Goal: Find specific page/section: Find specific page/section

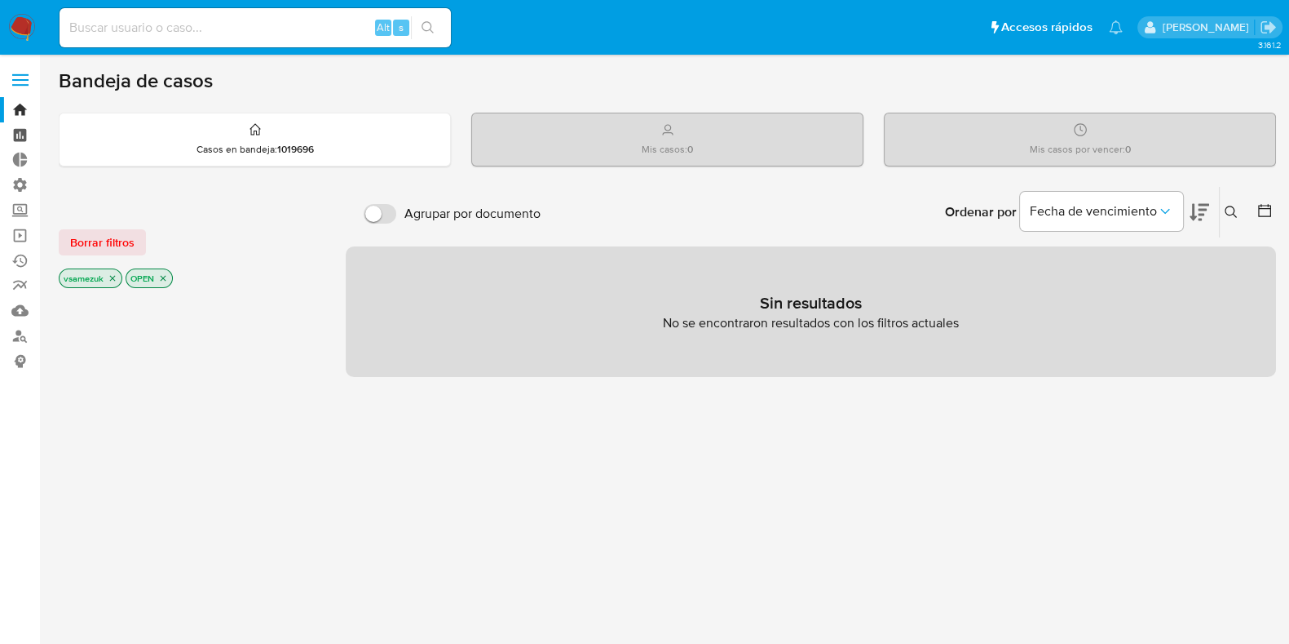
click at [15, 133] on link "Tablero" at bounding box center [97, 134] width 194 height 25
click at [346, 108] on div "Bandeja de casos Casos en bandeja : 1019696 Mis casos : 0 Mis casos por vencer …" at bounding box center [668, 497] width 1218 height 856
click at [330, 121] on div "Casos en bandeja : 1019696" at bounding box center [255, 139] width 391 height 52
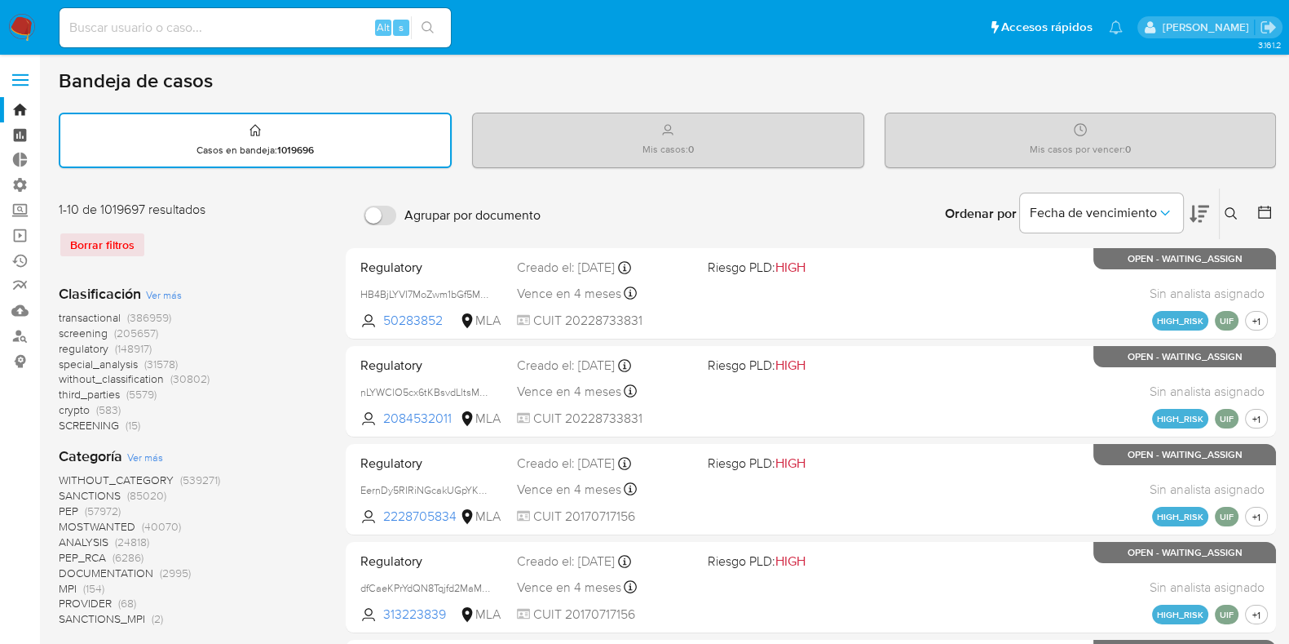
click at [8, 130] on link "Tablero" at bounding box center [97, 134] width 194 height 25
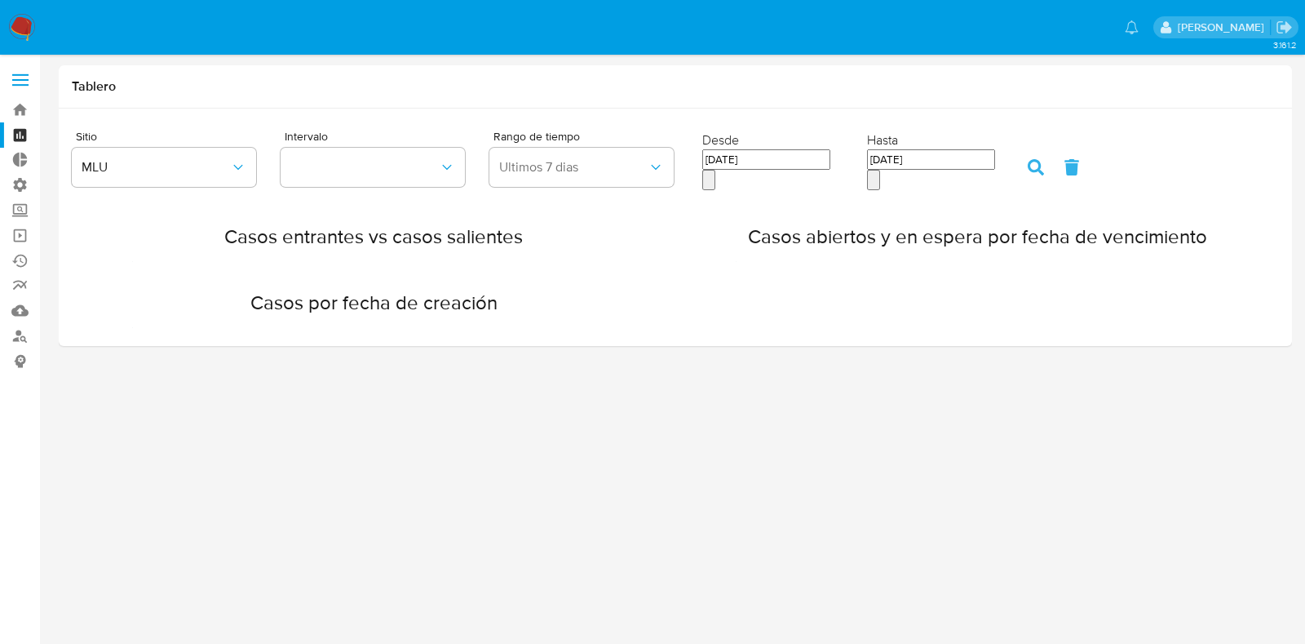
click at [33, 79] on label at bounding box center [20, 80] width 41 height 34
click at [0, 0] on input "checkbox" at bounding box center [0, 0] width 0 height 0
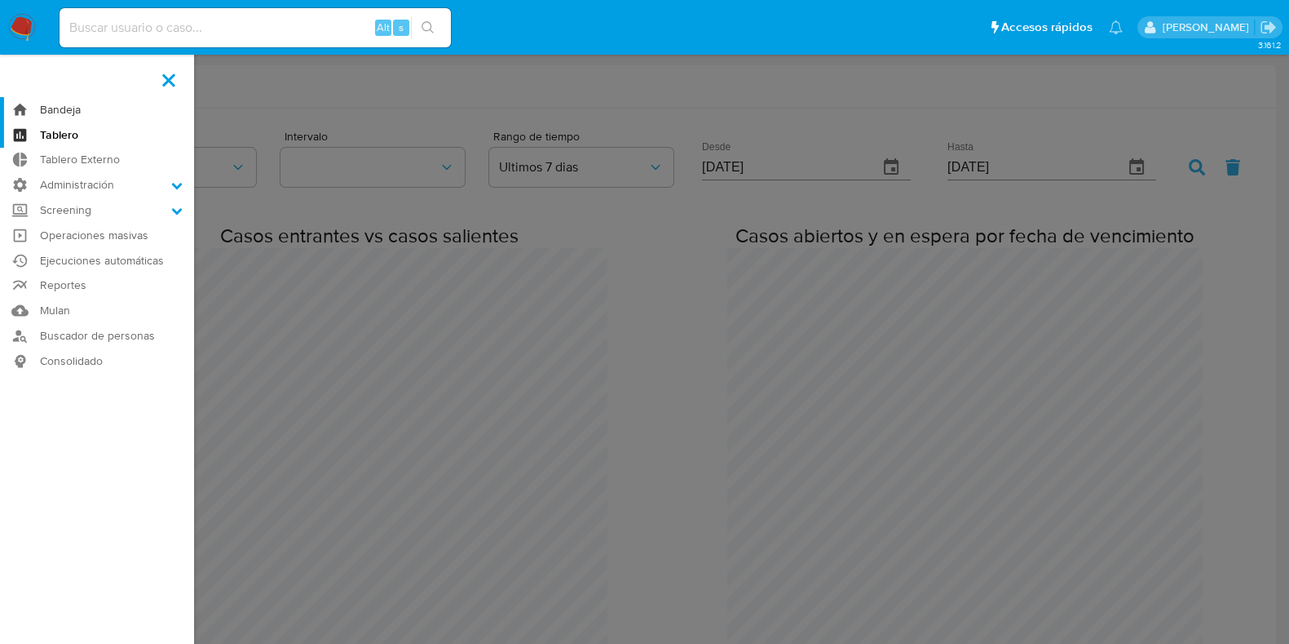
scroll to position [1330, 1289]
click at [71, 104] on link "Bandeja" at bounding box center [97, 109] width 194 height 25
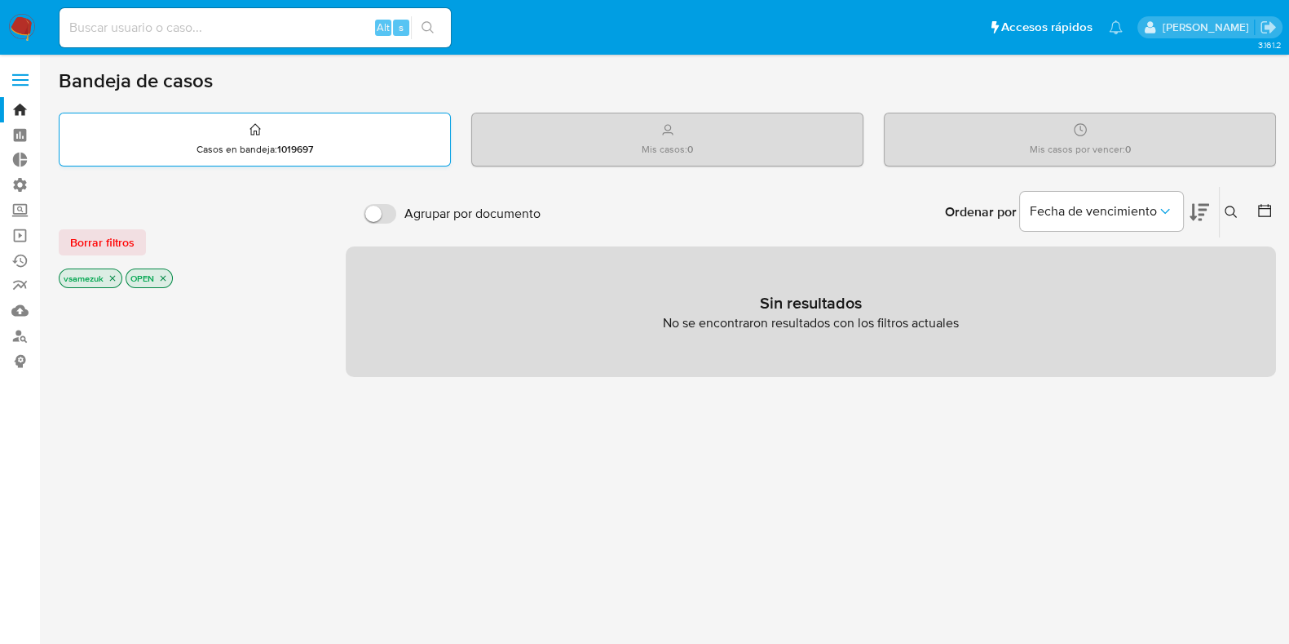
click at [334, 157] on div "Casos en bandeja : 1019697" at bounding box center [255, 139] width 391 height 52
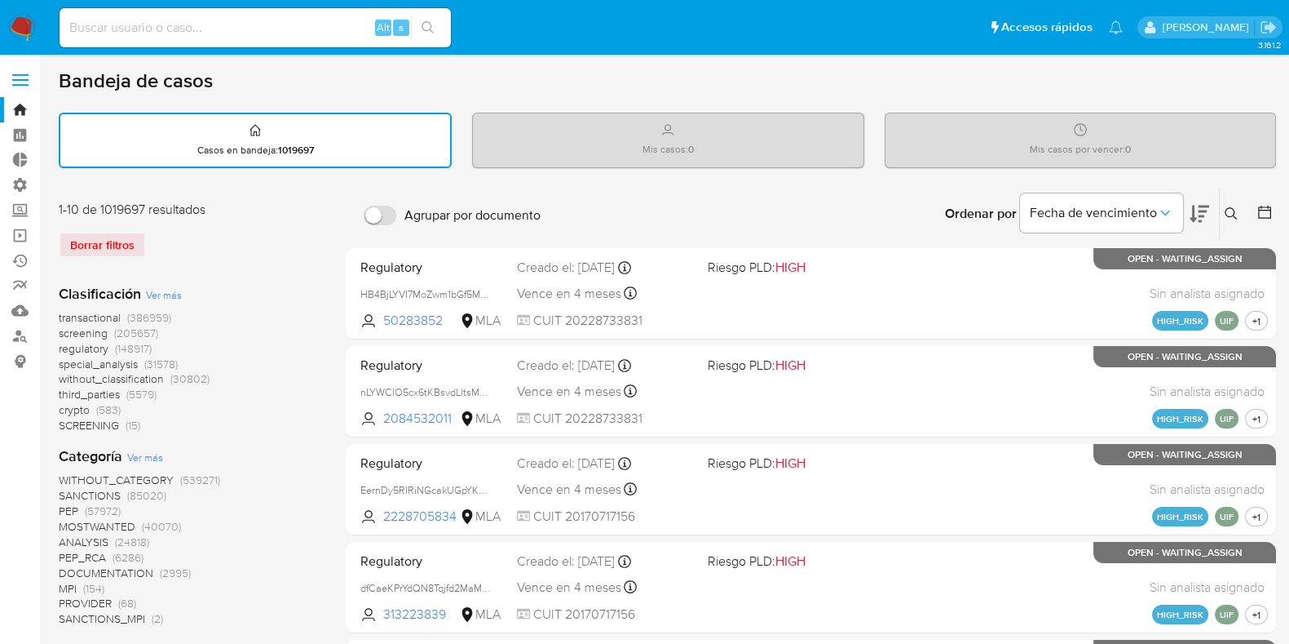
click at [20, 63] on label at bounding box center [20, 80] width 41 height 34
click at [0, 0] on input "checkbox" at bounding box center [0, 0] width 0 height 0
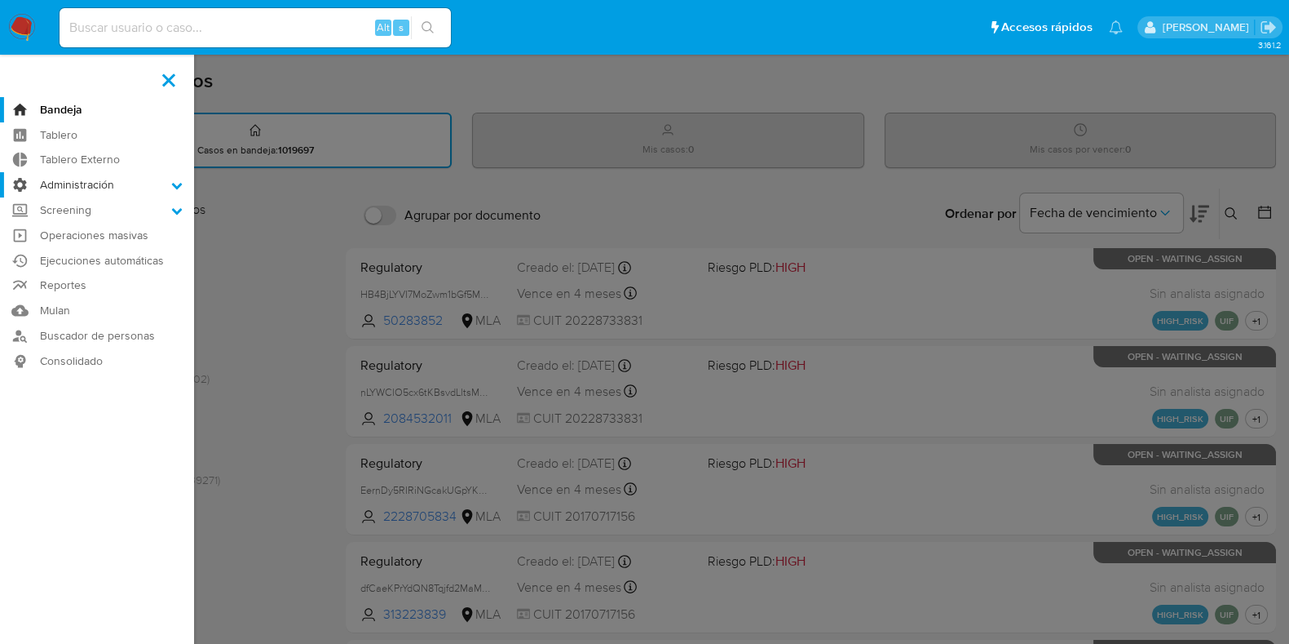
click at [123, 187] on label "Administración" at bounding box center [97, 184] width 194 height 25
click at [0, 0] on input "Administración" at bounding box center [0, 0] width 0 height 0
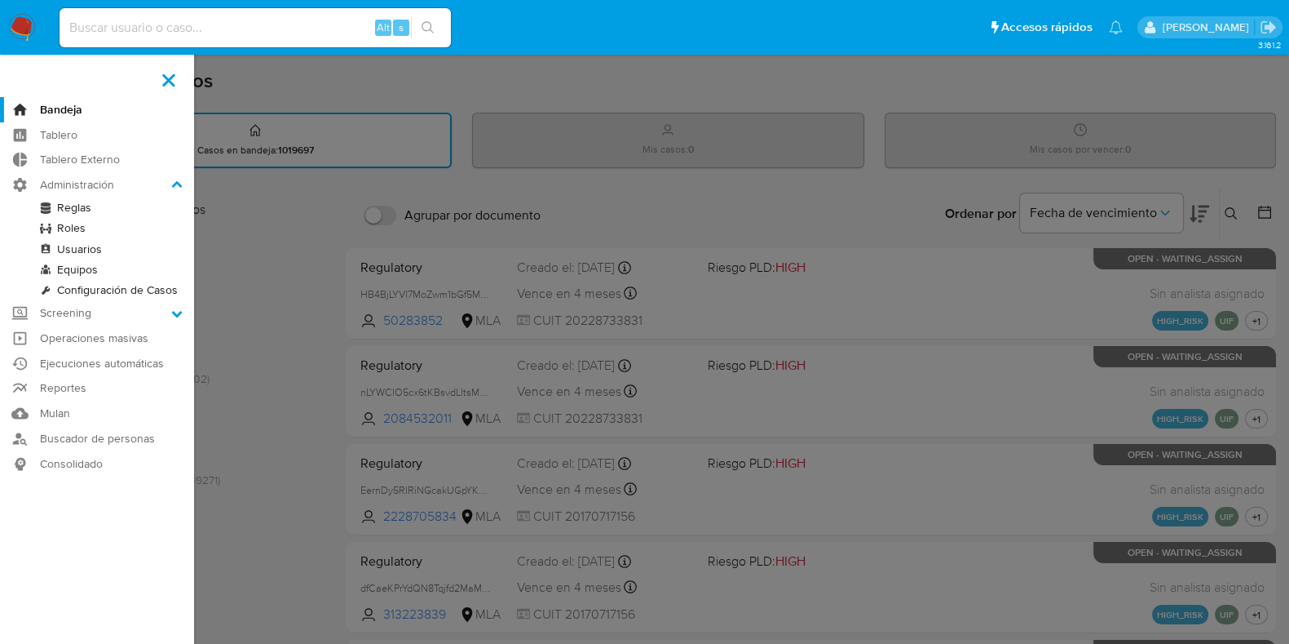
click at [118, 208] on link "Reglas" at bounding box center [97, 207] width 194 height 20
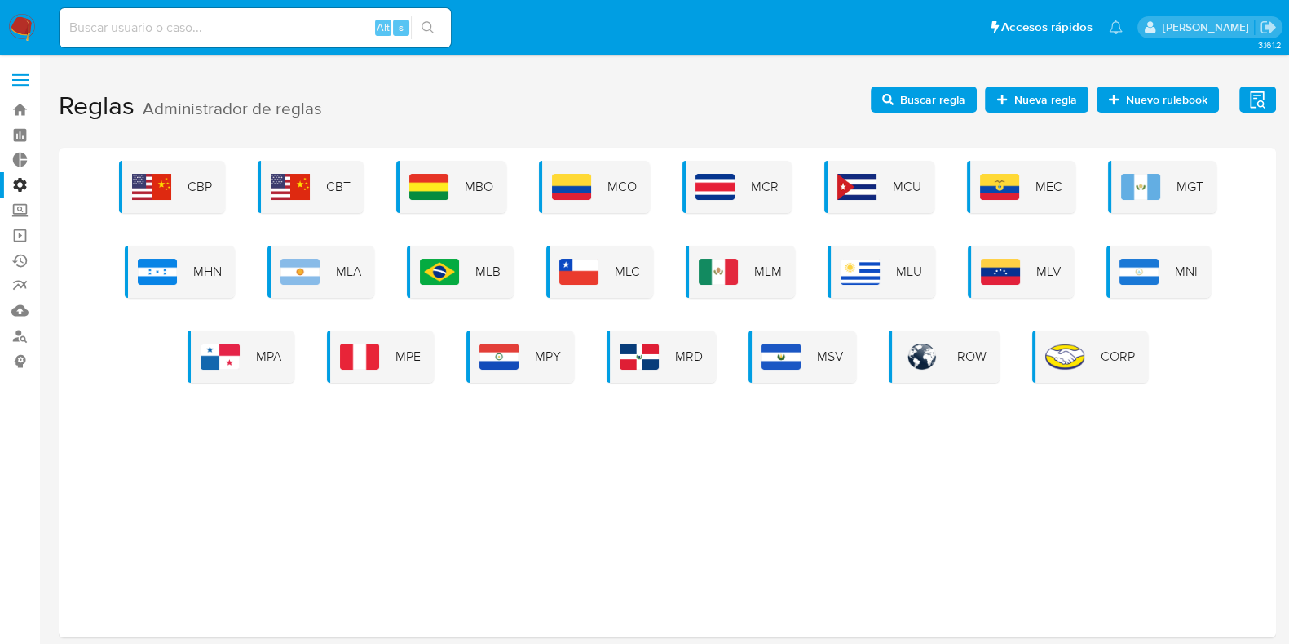
drag, startPoint x: 1127, startPoint y: 364, endPoint x: 1120, endPoint y: 373, distance: 11.6
click at [1127, 366] on div "CORP" at bounding box center [1091, 356] width 116 height 52
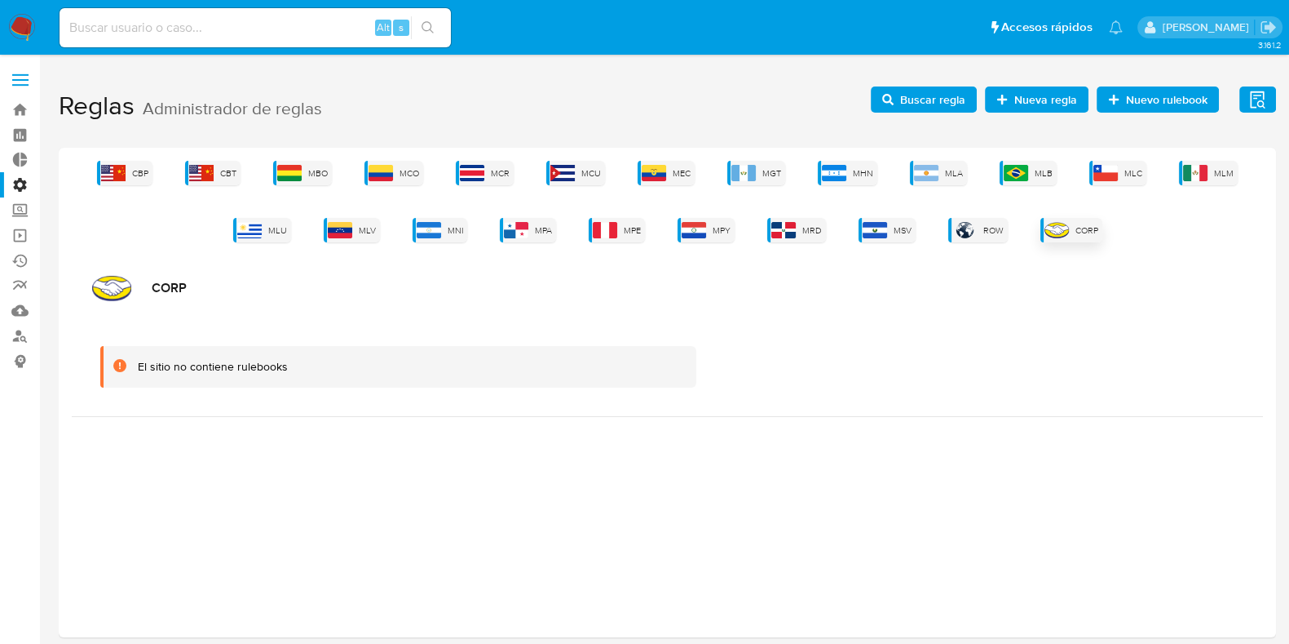
click at [1085, 236] on div "CORP" at bounding box center [1072, 230] width 62 height 24
